Goal: Information Seeking & Learning: Compare options

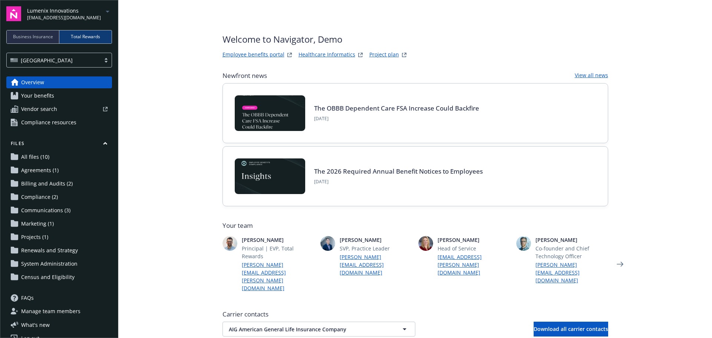
click at [46, 94] on span "Your benefits" at bounding box center [37, 96] width 33 height 12
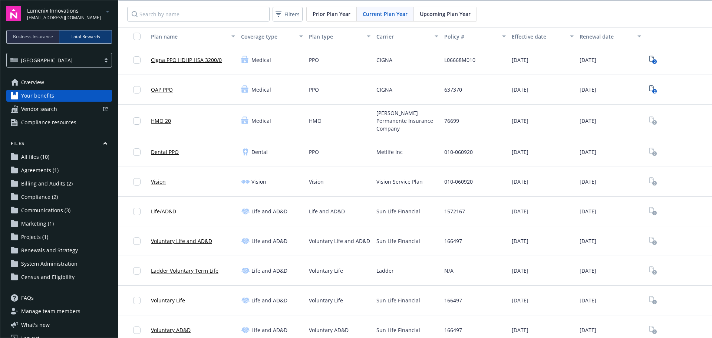
click at [202, 59] on link "Cigna PPO HDHP HSA 3200/0" at bounding box center [186, 60] width 71 height 8
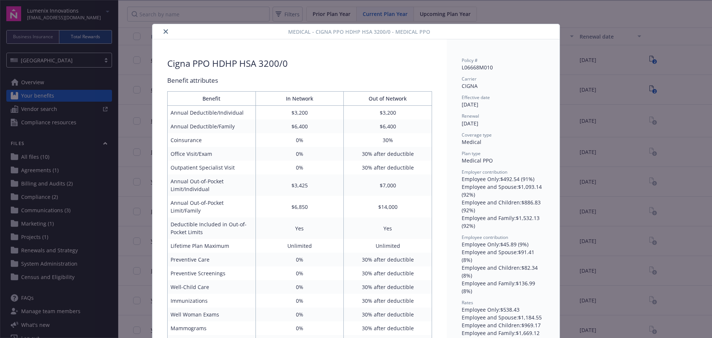
scroll to position [22, 0]
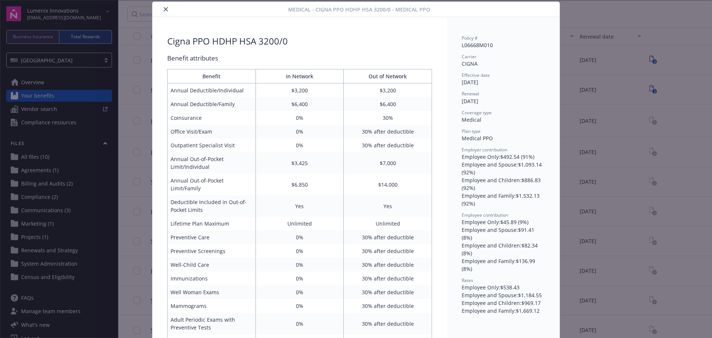
click at [164, 8] on icon "close" at bounding box center [166, 9] width 4 height 4
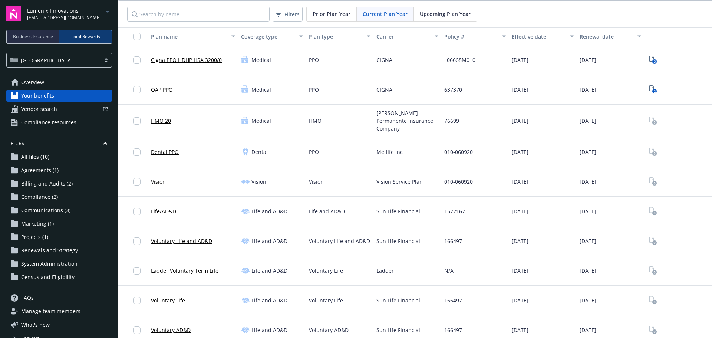
click at [37, 111] on span "Vendor search" at bounding box center [39, 109] width 36 height 12
click at [32, 82] on span "Overview" at bounding box center [32, 82] width 23 height 12
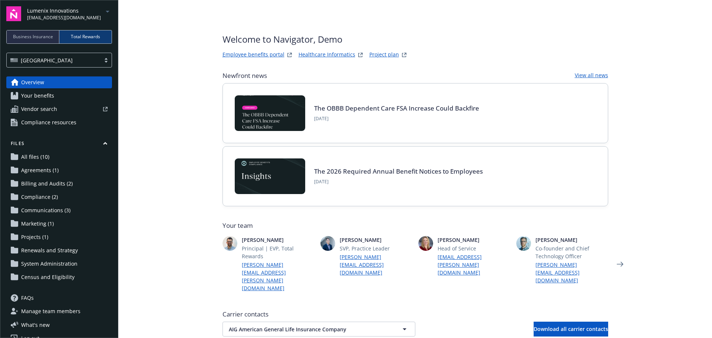
click at [38, 124] on span "Compliance resources" at bounding box center [48, 123] width 55 height 12
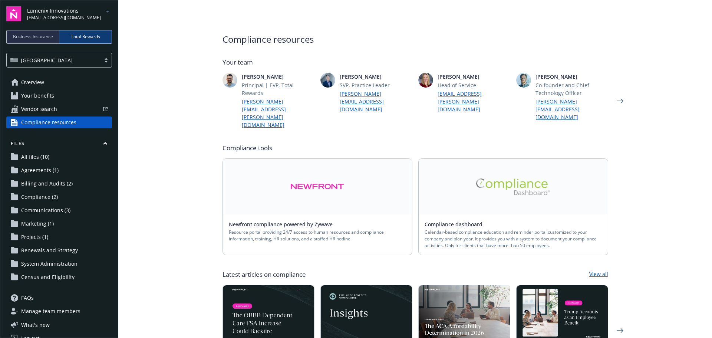
click at [41, 81] on span "Overview" at bounding box center [32, 82] width 23 height 12
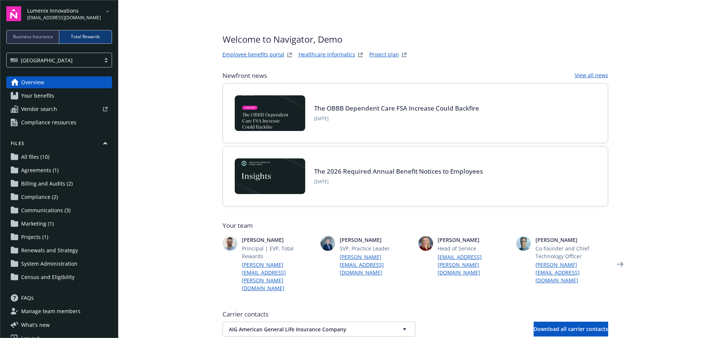
click at [249, 54] on link "Employee benefits portal" at bounding box center [254, 54] width 62 height 9
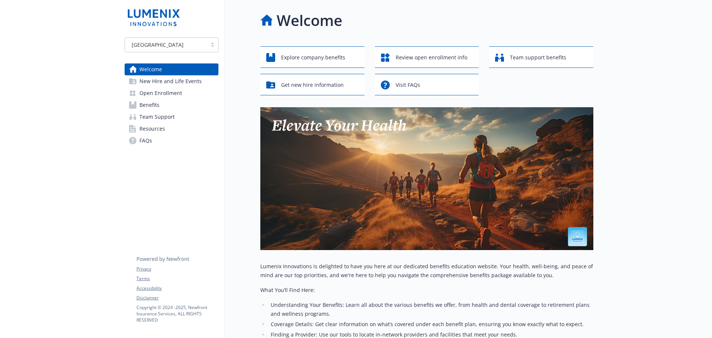
click at [152, 102] on span "Benefits" at bounding box center [150, 105] width 20 height 12
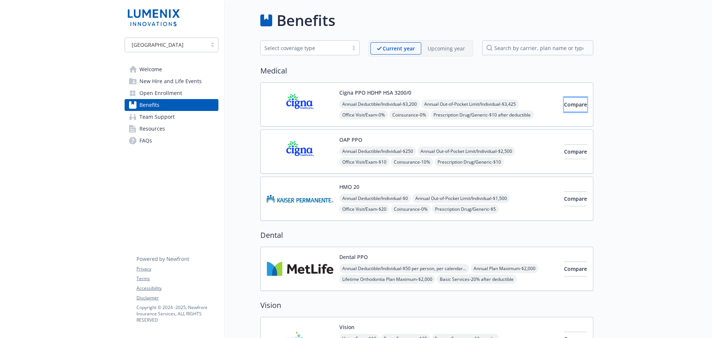
click at [570, 110] on button "Compare" at bounding box center [575, 104] width 23 height 15
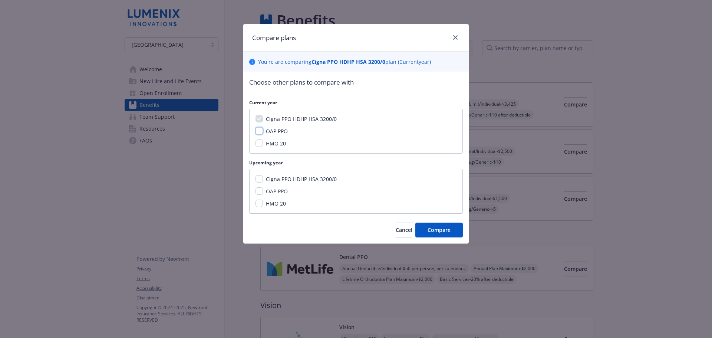
click at [258, 131] on input "OAP PPO" at bounding box center [259, 130] width 7 height 7
checkbox input "true"
click at [445, 232] on span "Compare" at bounding box center [439, 229] width 23 height 7
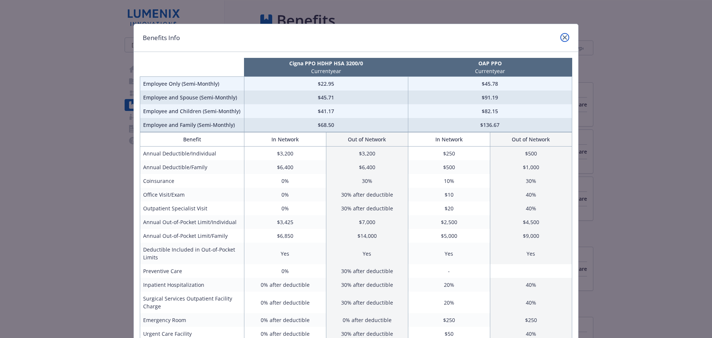
click at [564, 36] on icon "close" at bounding box center [565, 37] width 4 height 4
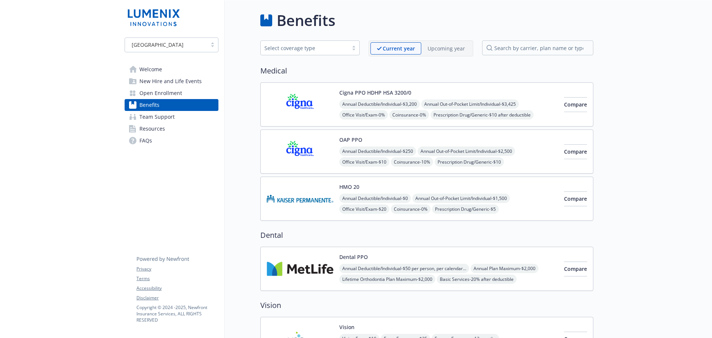
click at [170, 82] on span "New Hire and Life Events" at bounding box center [171, 81] width 62 height 12
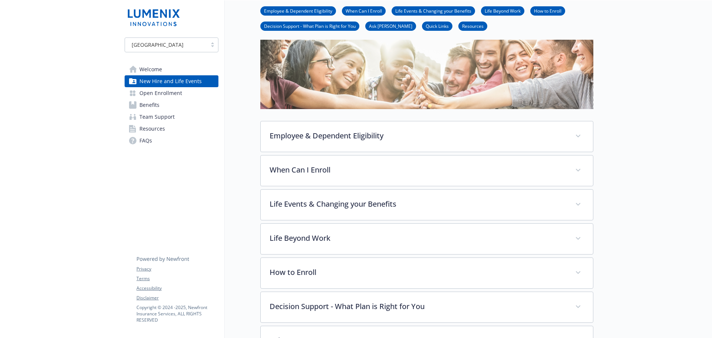
scroll to position [74, 0]
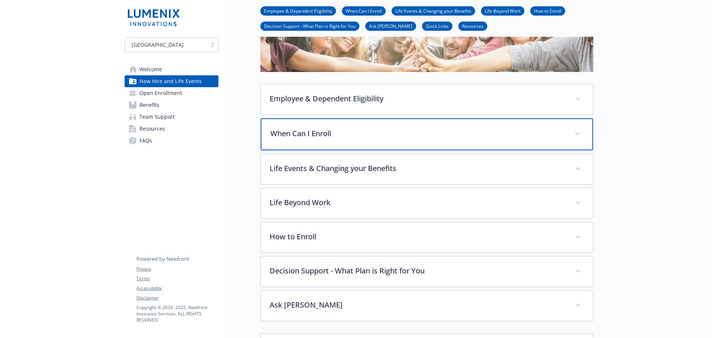
click at [583, 134] on span at bounding box center [578, 134] width 12 height 12
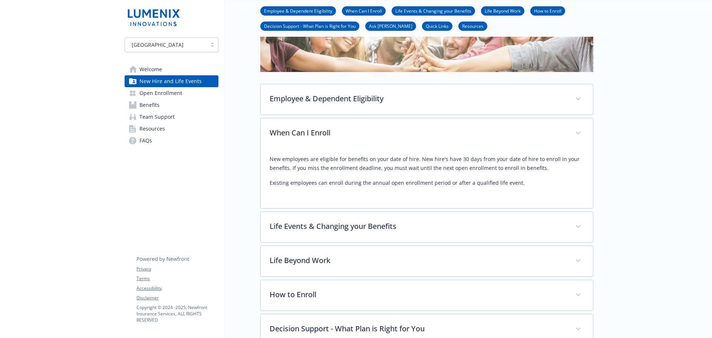
click at [158, 95] on span "Open Enrollment" at bounding box center [161, 93] width 43 height 12
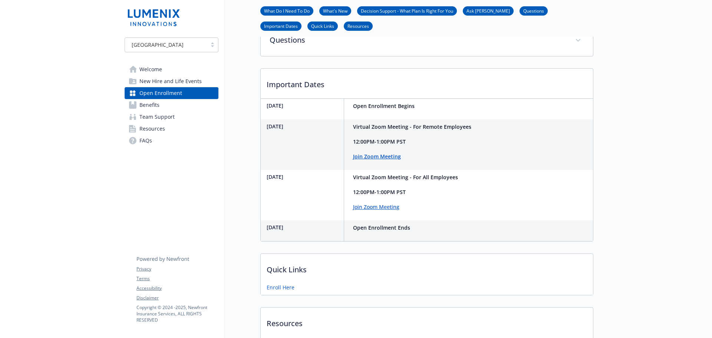
scroll to position [371, 0]
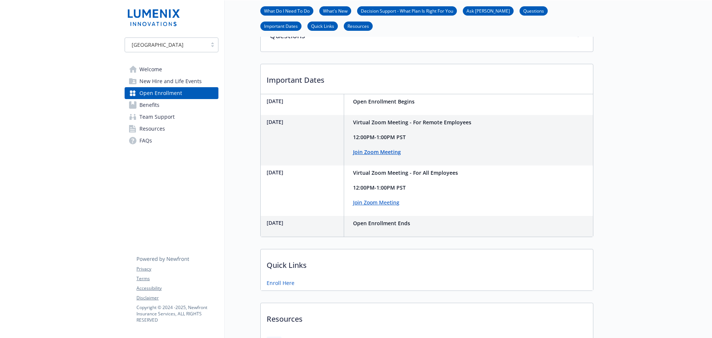
click at [145, 70] on span "Welcome" at bounding box center [151, 69] width 23 height 12
